Goal: Task Accomplishment & Management: Manage account settings

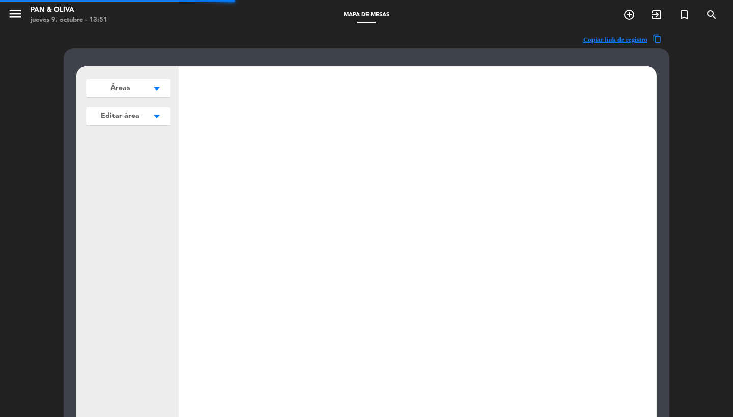
click at [18, 10] on icon "menu" at bounding box center [15, 13] width 15 height 15
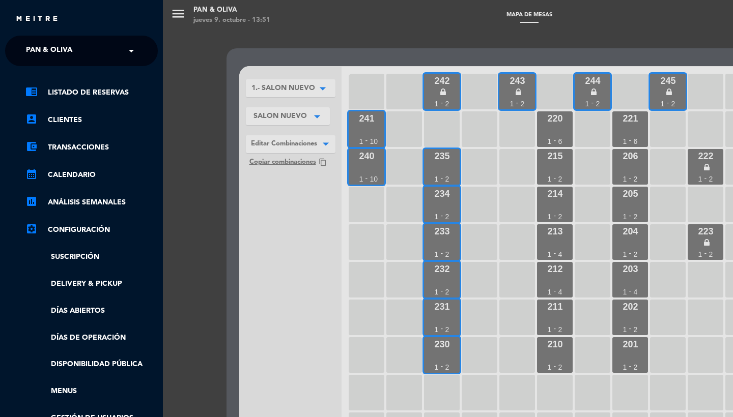
click at [269, 231] on div "menu Pan & Oliva jueves 9. octubre - 13:51 Mapa de mesas add_circle_outline exi…" at bounding box center [529, 208] width 733 height 417
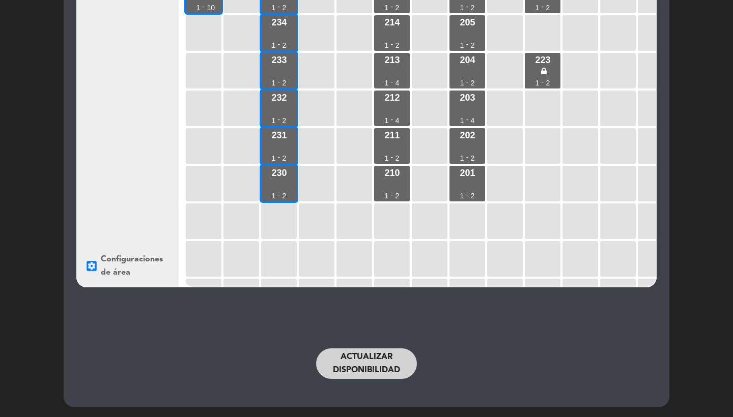
scroll to position [171, 0]
click at [336, 348] on div "Actualizar disponibilidad" at bounding box center [366, 363] width 417 height 51
click at [342, 361] on button "Actualizar disponibilidad" at bounding box center [366, 364] width 101 height 31
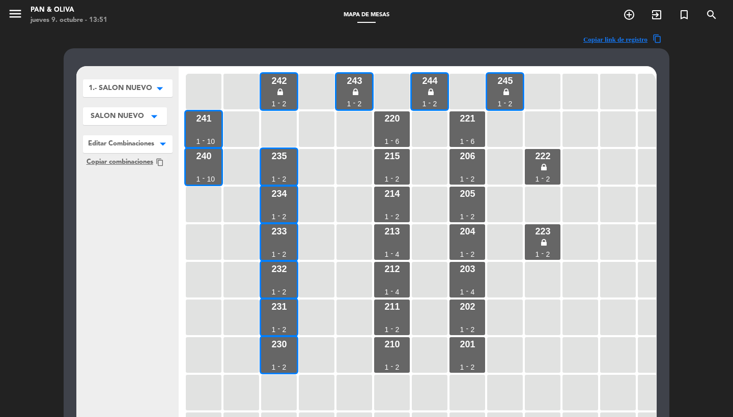
scroll to position [0, 0]
click at [22, 15] on icon "menu" at bounding box center [15, 13] width 15 height 15
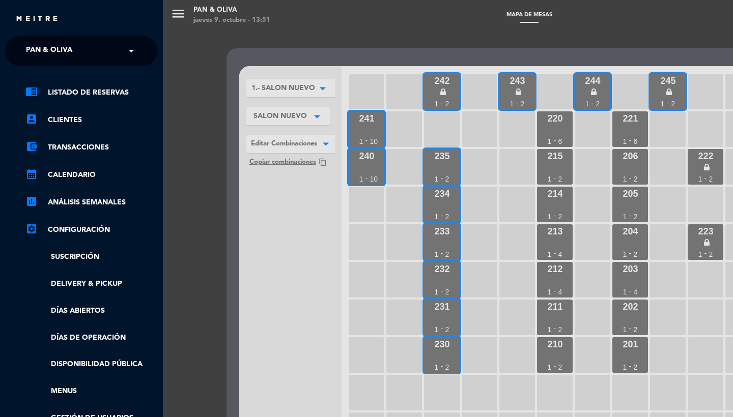
click at [70, 59] on span "Pan & Oliva" at bounding box center [49, 50] width 46 height 21
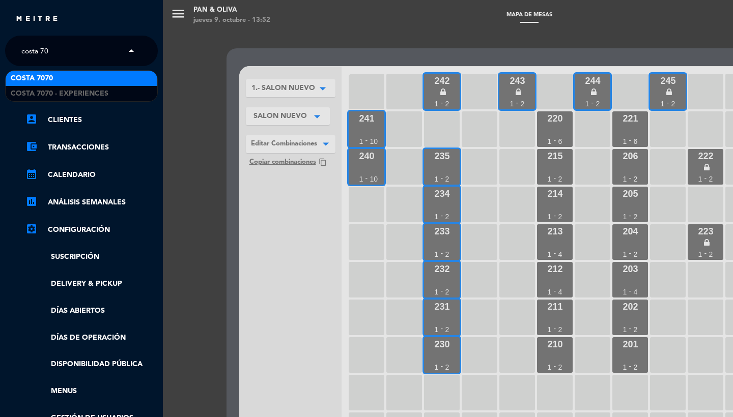
type input "costa 707"
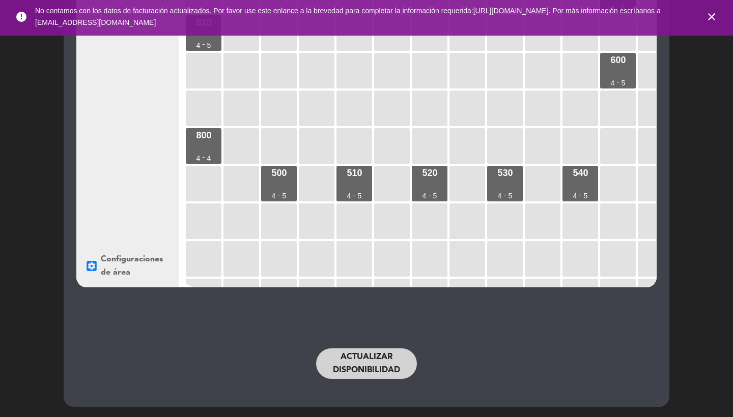
click at [370, 360] on button "Actualizar disponibilidad" at bounding box center [366, 364] width 101 height 31
click at [369, 360] on button "Actualizar disponibilidad" at bounding box center [366, 364] width 101 height 31
click at [711, 17] on icon "close" at bounding box center [711, 17] width 12 height 12
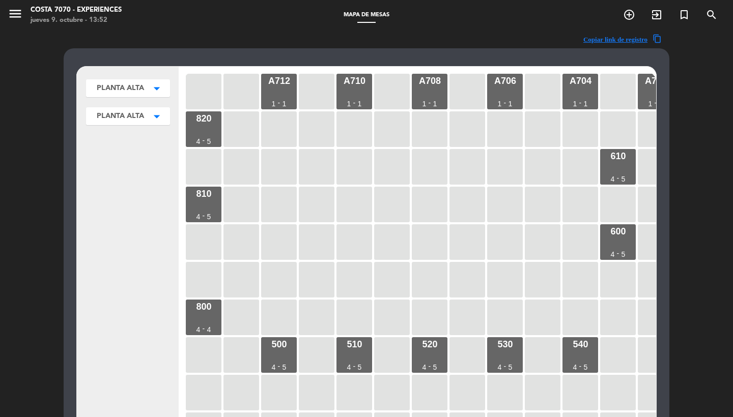
scroll to position [0, 0]
click at [16, 16] on icon "menu" at bounding box center [15, 13] width 15 height 15
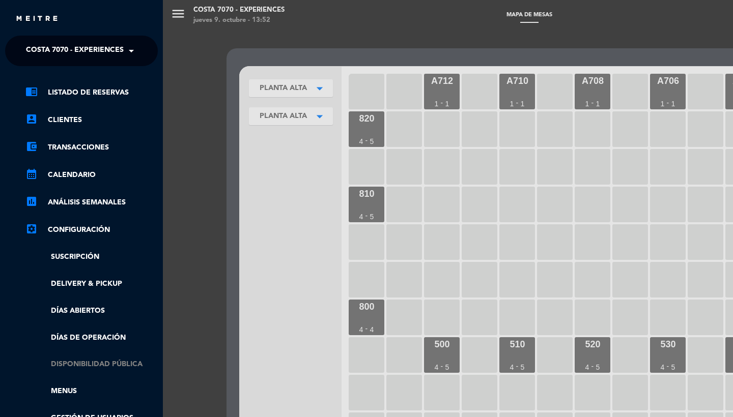
click at [68, 360] on link "Disponibilidad pública" at bounding box center [91, 365] width 132 height 12
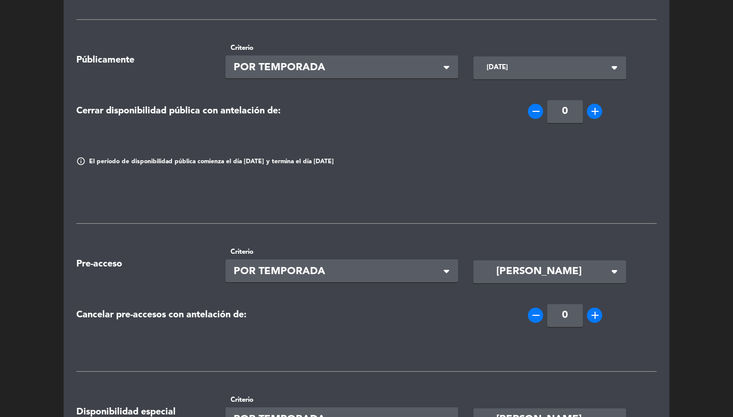
scroll to position [100, 0]
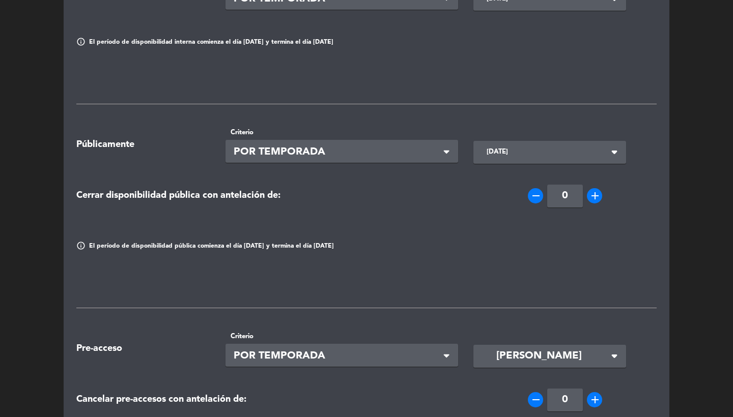
click at [533, 152] on input "[DATE]" at bounding box center [543, 152] width 124 height 18
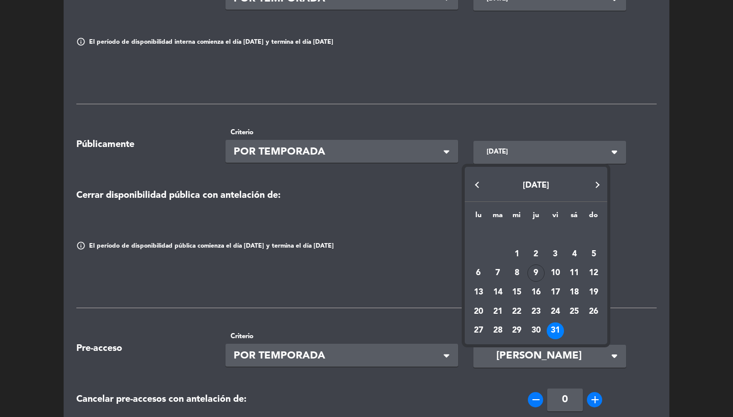
click at [600, 183] on button "Next month" at bounding box center [597, 185] width 20 height 20
click at [574, 238] on div "1" at bounding box center [573, 234] width 17 height 17
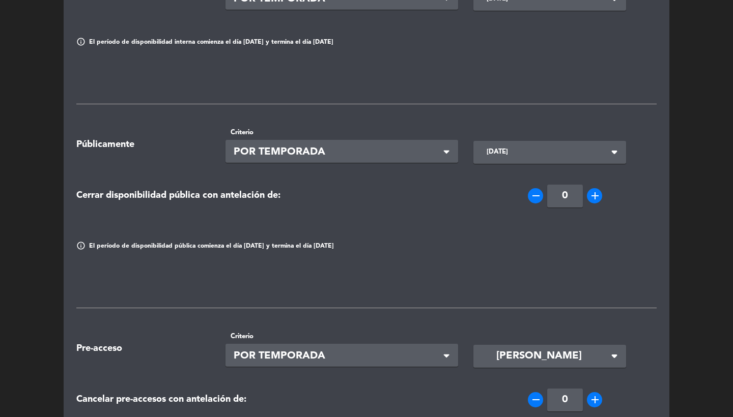
type input "[DATE]"
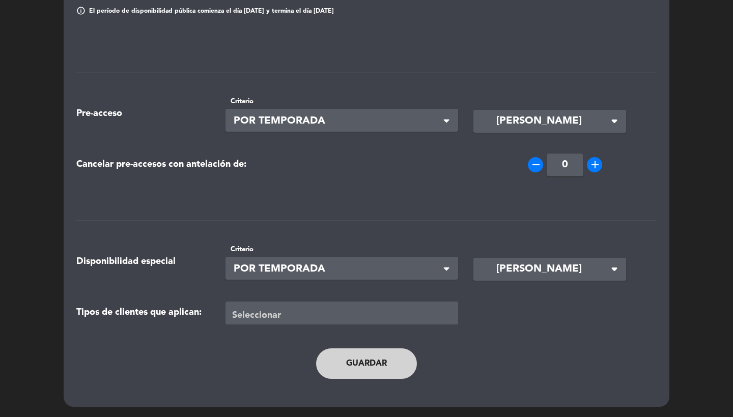
click at [382, 362] on button "Guardar" at bounding box center [366, 364] width 101 height 31
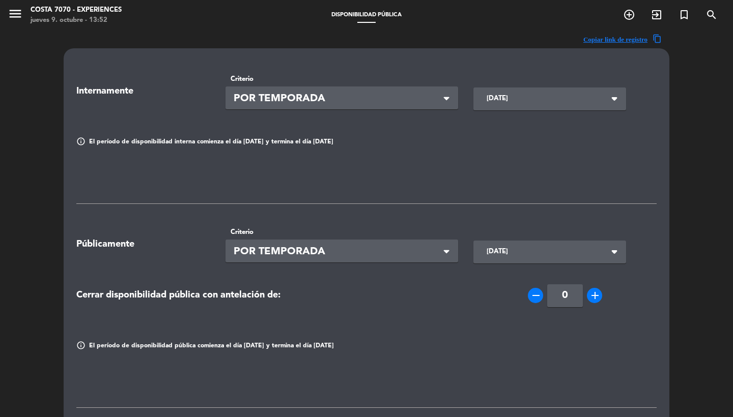
scroll to position [0, 0]
click at [32, 13] on div "Costa 7070 - Experiences" at bounding box center [76, 10] width 91 height 10
click at [20, 13] on icon "menu" at bounding box center [15, 13] width 15 height 15
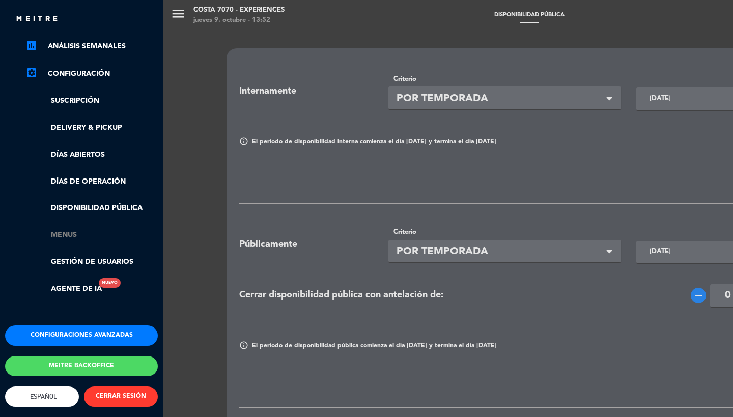
scroll to position [161, 0]
click at [63, 231] on link "Menus" at bounding box center [91, 235] width 132 height 12
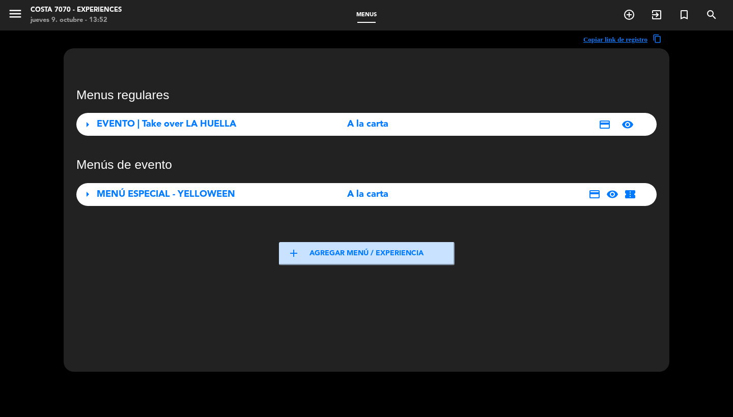
click at [190, 194] on span "MENÚ ESPECIAL - YELLOWEEN" at bounding box center [166, 194] width 138 height 9
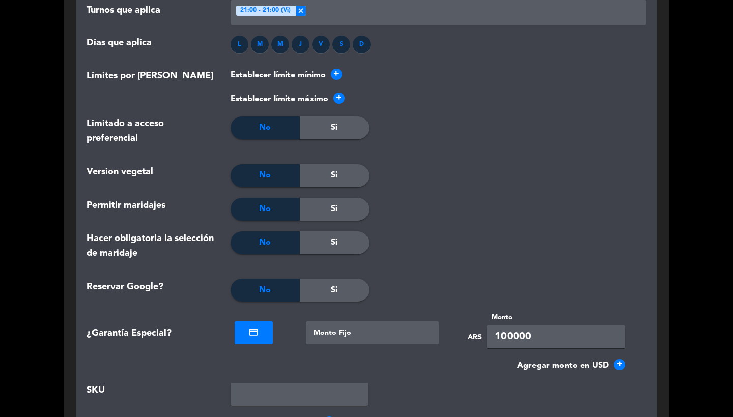
scroll to position [1123, 0]
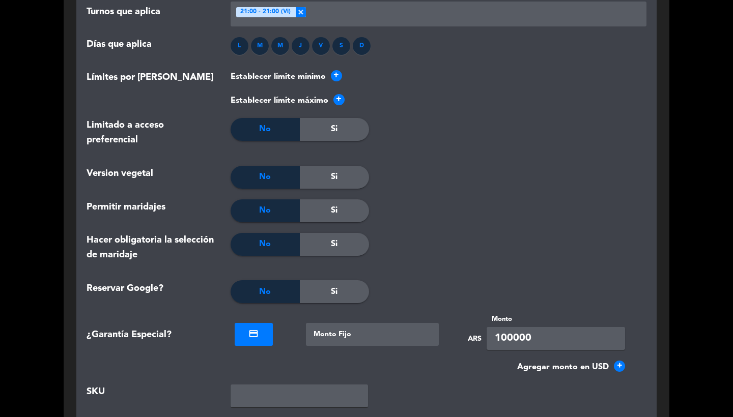
click at [340, 333] on div at bounding box center [372, 334] width 133 height 23
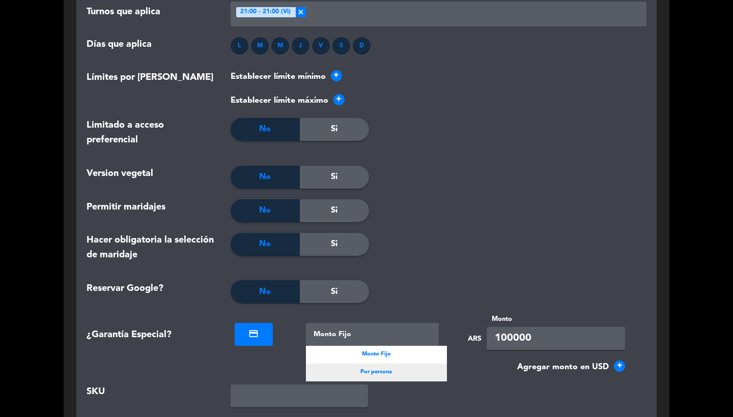
click at [348, 368] on div "Por persona" at bounding box center [376, 373] width 141 height 18
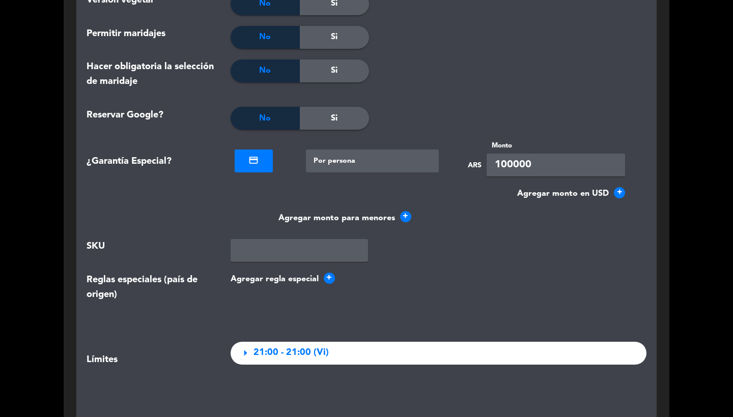
scroll to position [1361, 0]
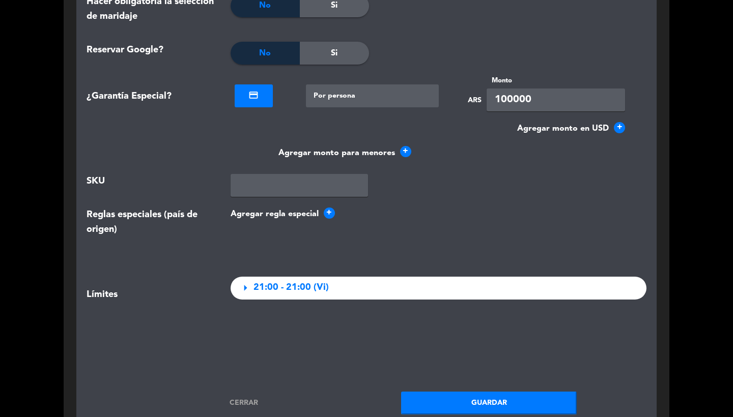
click at [453, 392] on button "Guardar" at bounding box center [489, 403] width 176 height 23
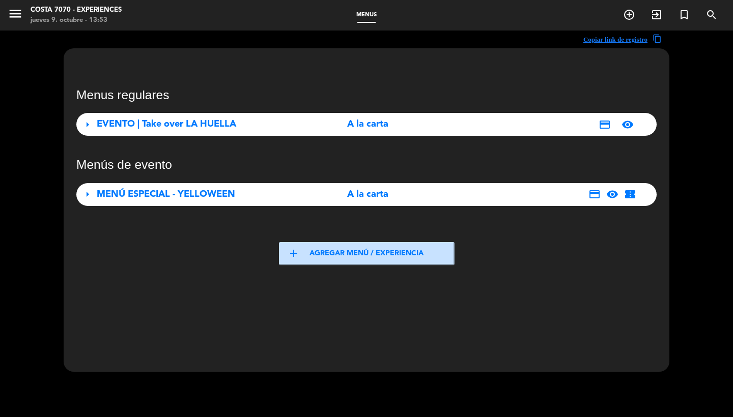
scroll to position [-1, 0]
click at [24, 19] on span "menu" at bounding box center [19, 16] width 23 height 24
click at [13, 11] on icon "menu" at bounding box center [15, 13] width 15 height 15
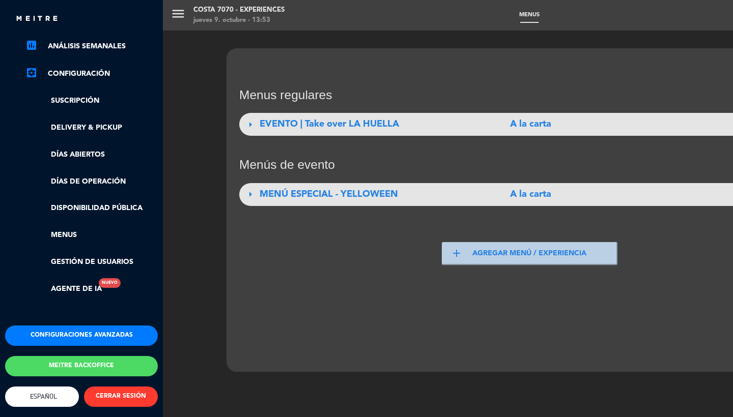
scroll to position [161, 0]
click at [508, 108] on div "menu Costa 7070 - Experiences jueves 9. octubre - 13:53 Menus add_circle_outlin…" at bounding box center [529, 208] width 733 height 417
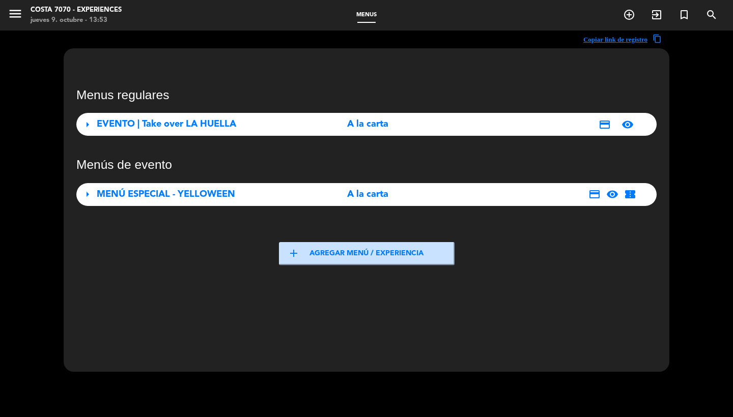
click at [499, 123] on div "credit_card visibility" at bounding box center [548, 125] width 181 height 12
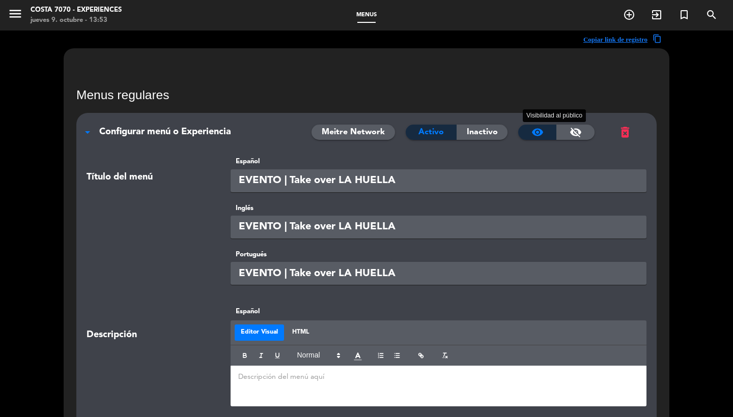
click at [584, 131] on div "visibility_off" at bounding box center [575, 132] width 38 height 15
click at [491, 131] on span "Inactivo" at bounding box center [482, 132] width 31 height 13
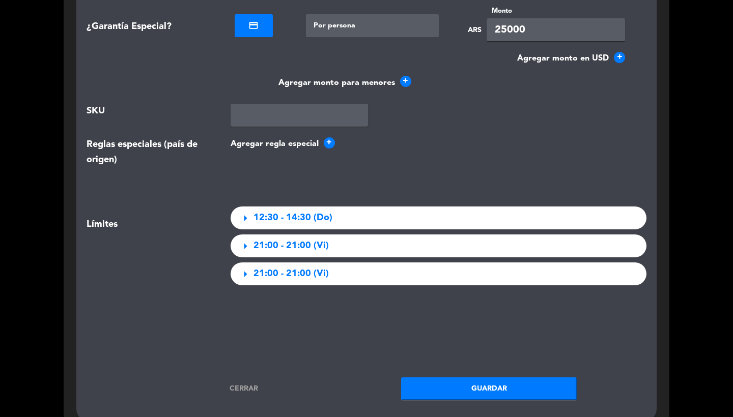
scroll to position [1572, 0]
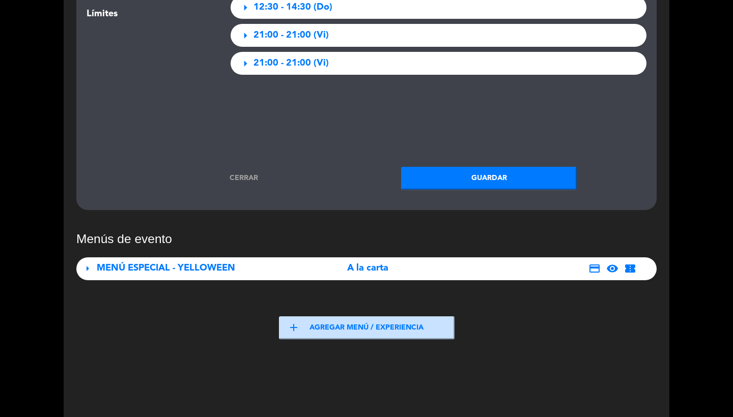
click at [482, 179] on button "Guardar" at bounding box center [489, 178] width 176 height 23
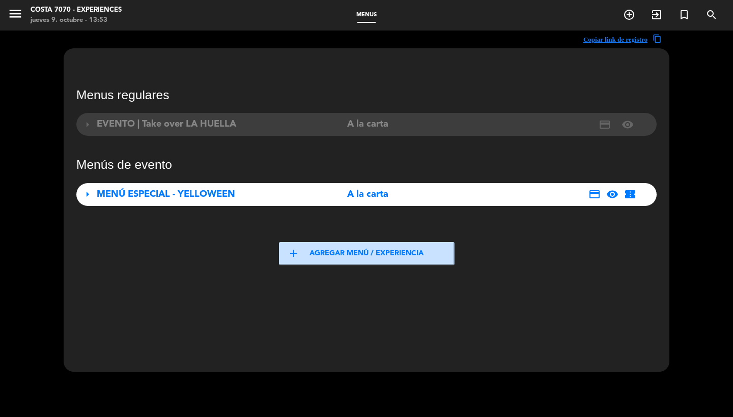
scroll to position [0, 0]
click at [13, 18] on icon "menu" at bounding box center [15, 13] width 15 height 15
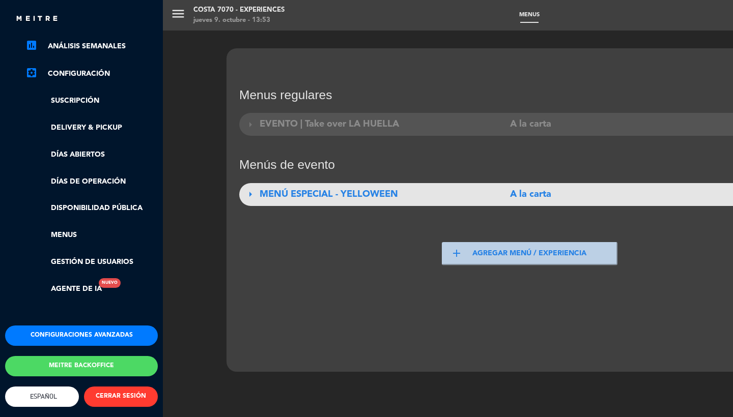
click at [44, 332] on button "Configuraciones avanzadas" at bounding box center [81, 336] width 153 height 20
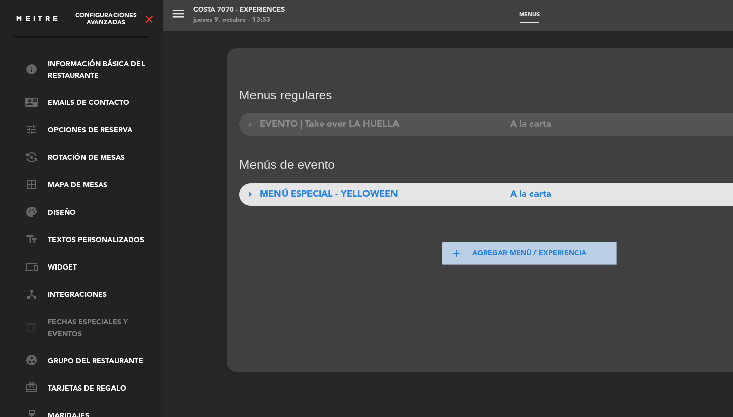
click at [63, 319] on link "event Fechas especiales y eventos" at bounding box center [91, 328] width 132 height 23
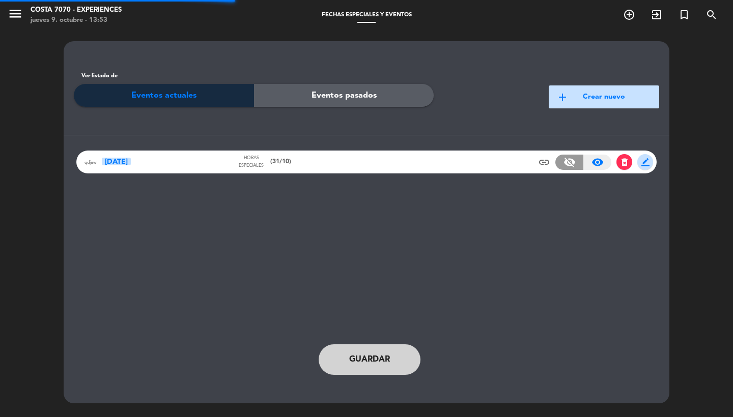
click at [352, 164] on div "qdjew [DATE] Horas especiales (31/10) insert_link visibility_off visibility_on …" at bounding box center [366, 162] width 580 height 23
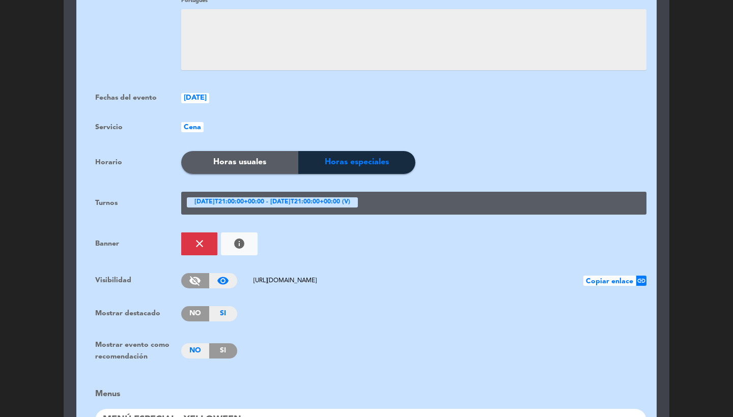
scroll to position [650, 0]
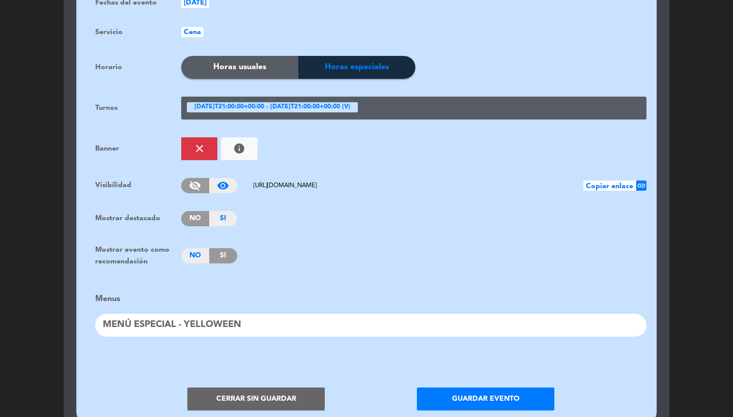
drag, startPoint x: 462, startPoint y: 173, endPoint x: 223, endPoint y: 169, distance: 239.2
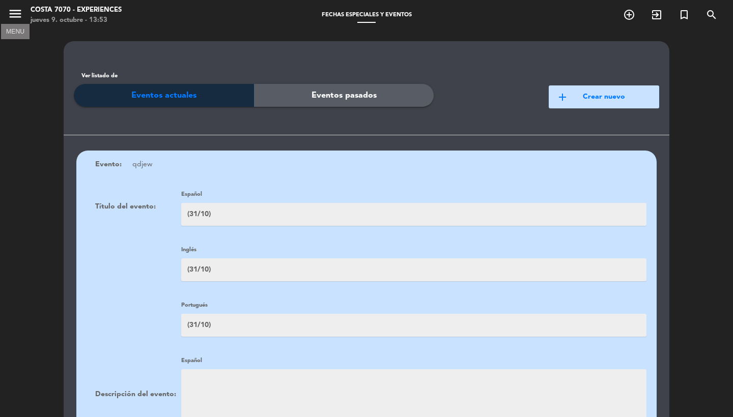
scroll to position [0, 0]
click at [12, 14] on icon "menu" at bounding box center [15, 13] width 15 height 15
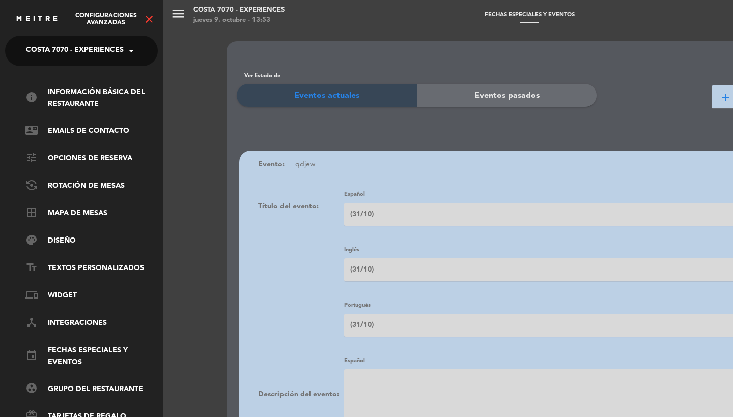
click at [51, 58] on span "Costa 7070 - Experiences" at bounding box center [75, 50] width 98 height 21
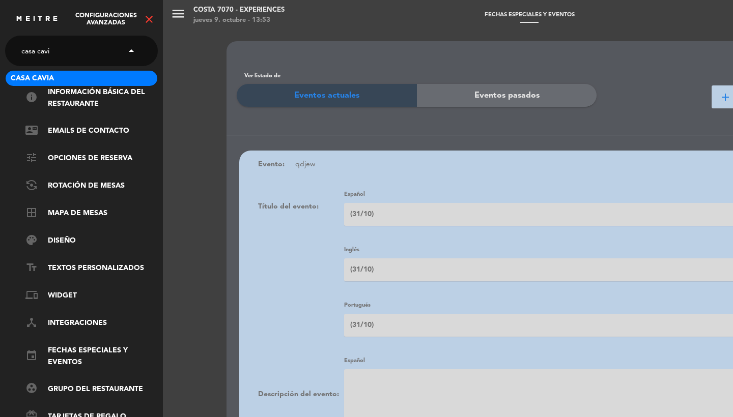
type input "casa cavia"
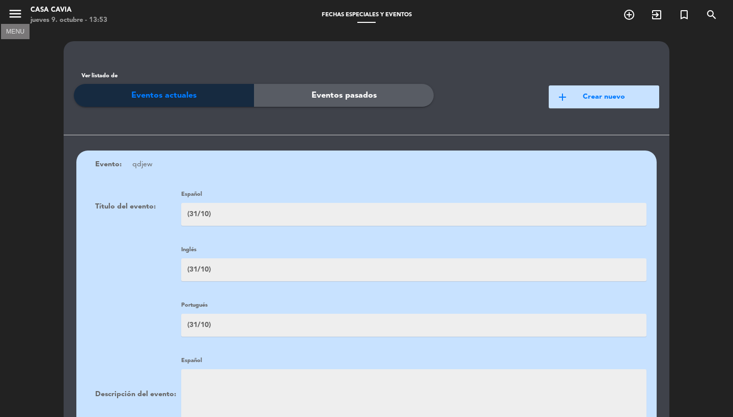
click at [9, 18] on icon "menu" at bounding box center [15, 13] width 15 height 15
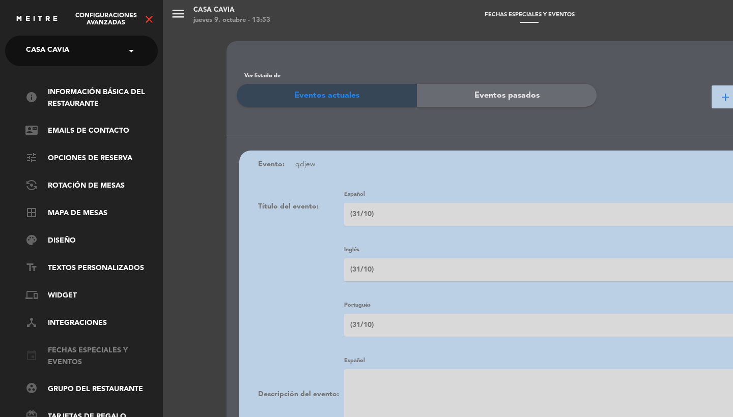
click at [72, 350] on link "event Fechas especiales y eventos" at bounding box center [91, 356] width 132 height 23
